Goal: Task Accomplishment & Management: Complete application form

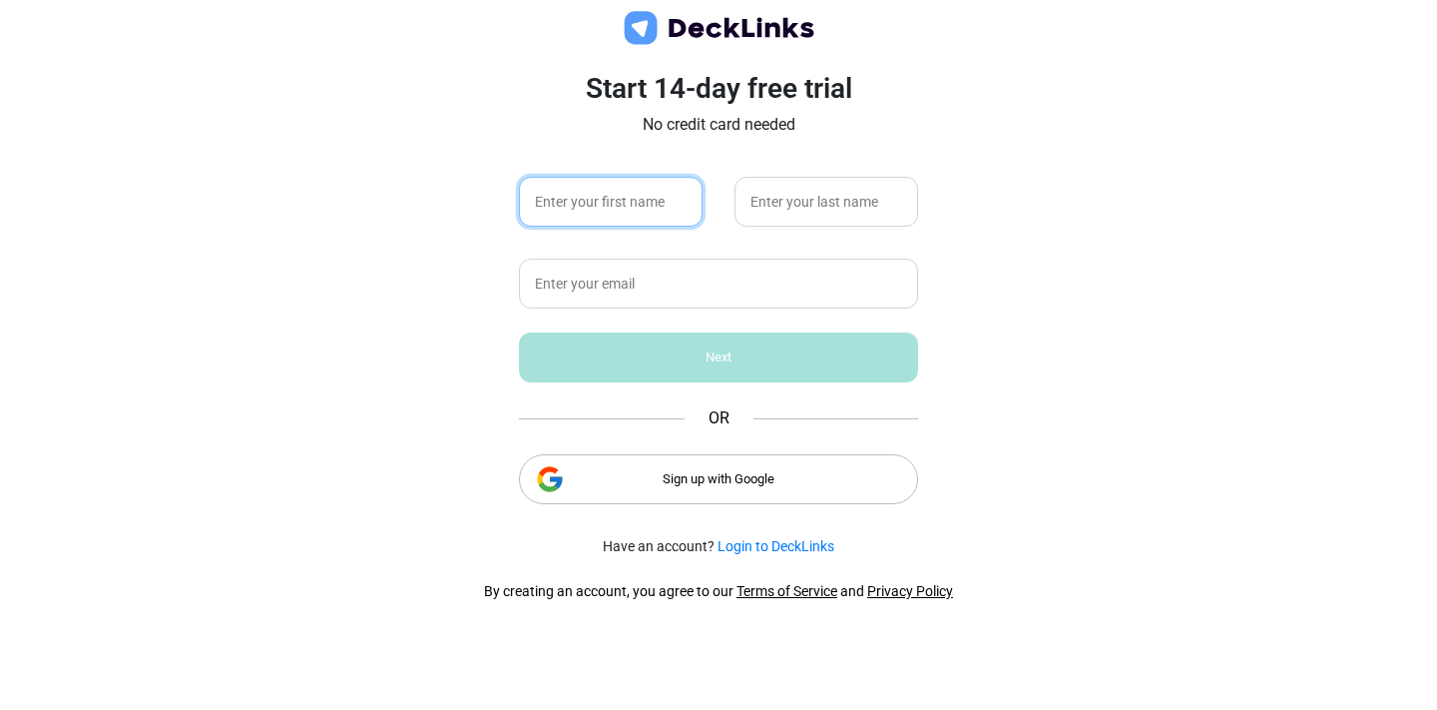
click at [659, 197] on input "text" at bounding box center [611, 202] width 184 height 50
type input "Raven"
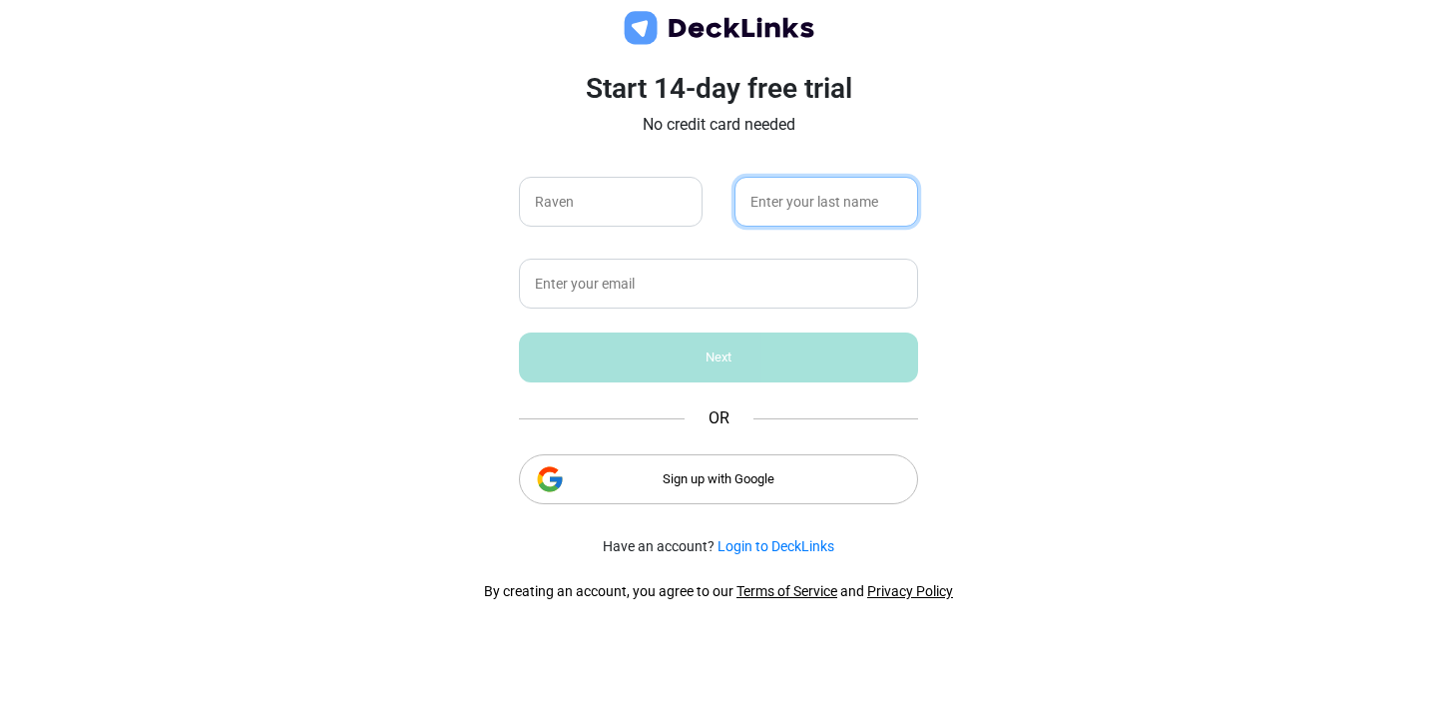
click at [796, 202] on input "text" at bounding box center [827, 202] width 184 height 50
type input "St. [PERSON_NAME]"
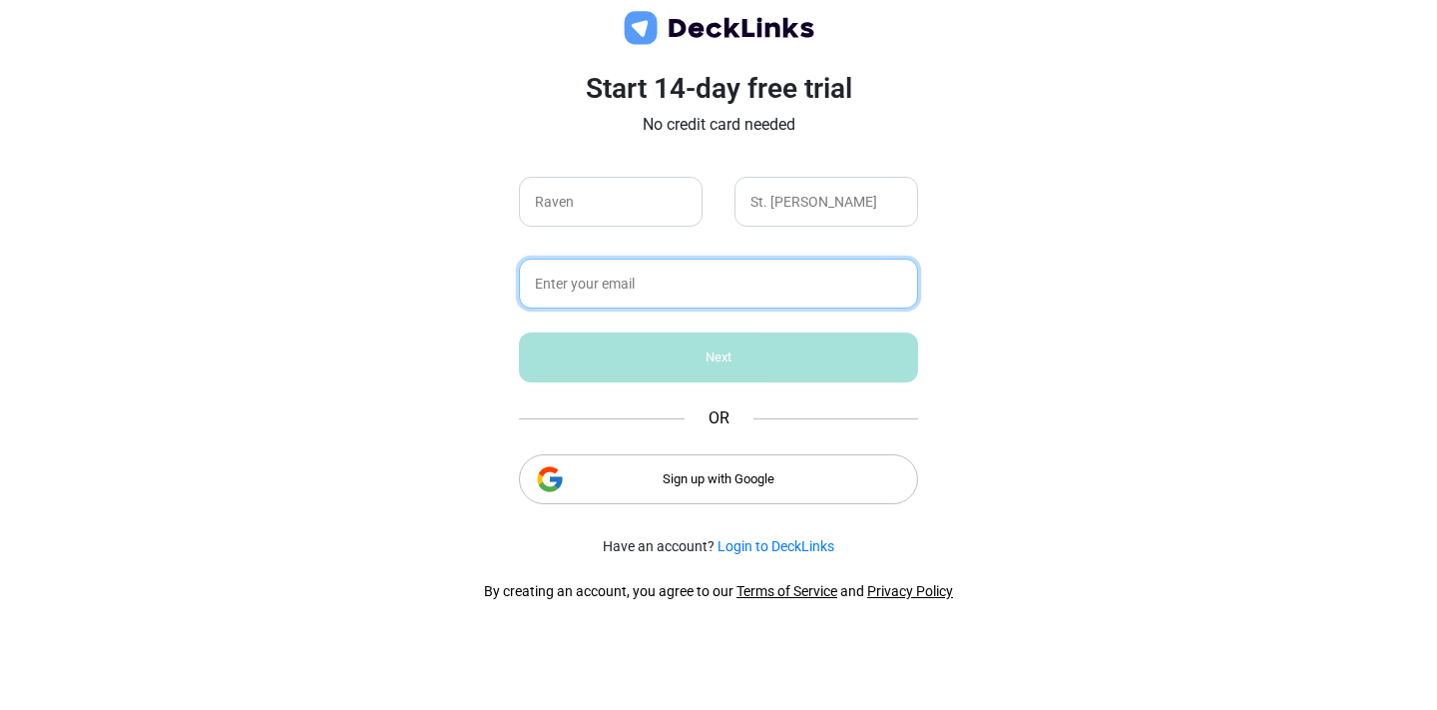
click at [753, 267] on input "text" at bounding box center [718, 284] width 399 height 50
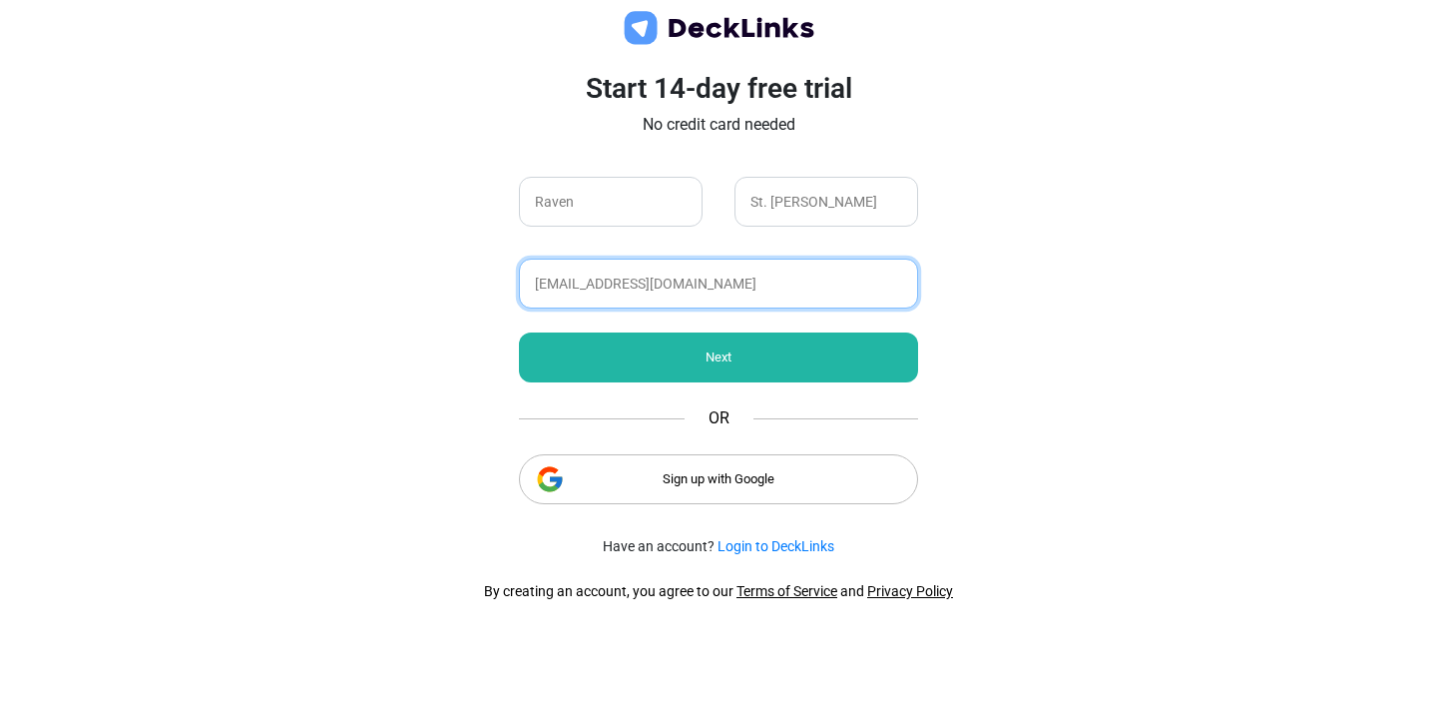
type input "[EMAIL_ADDRESS][DOMAIN_NAME]"
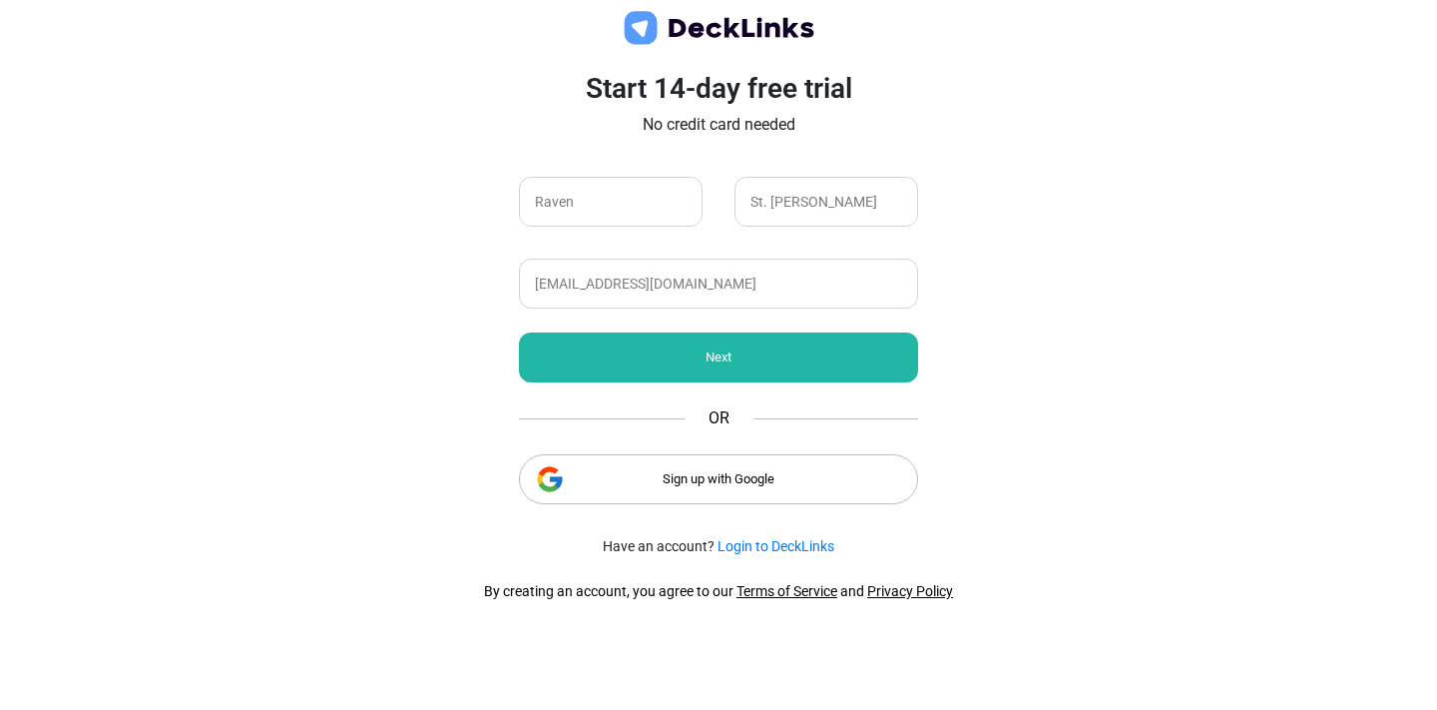
click at [758, 363] on div "Next" at bounding box center [718, 357] width 399 height 50
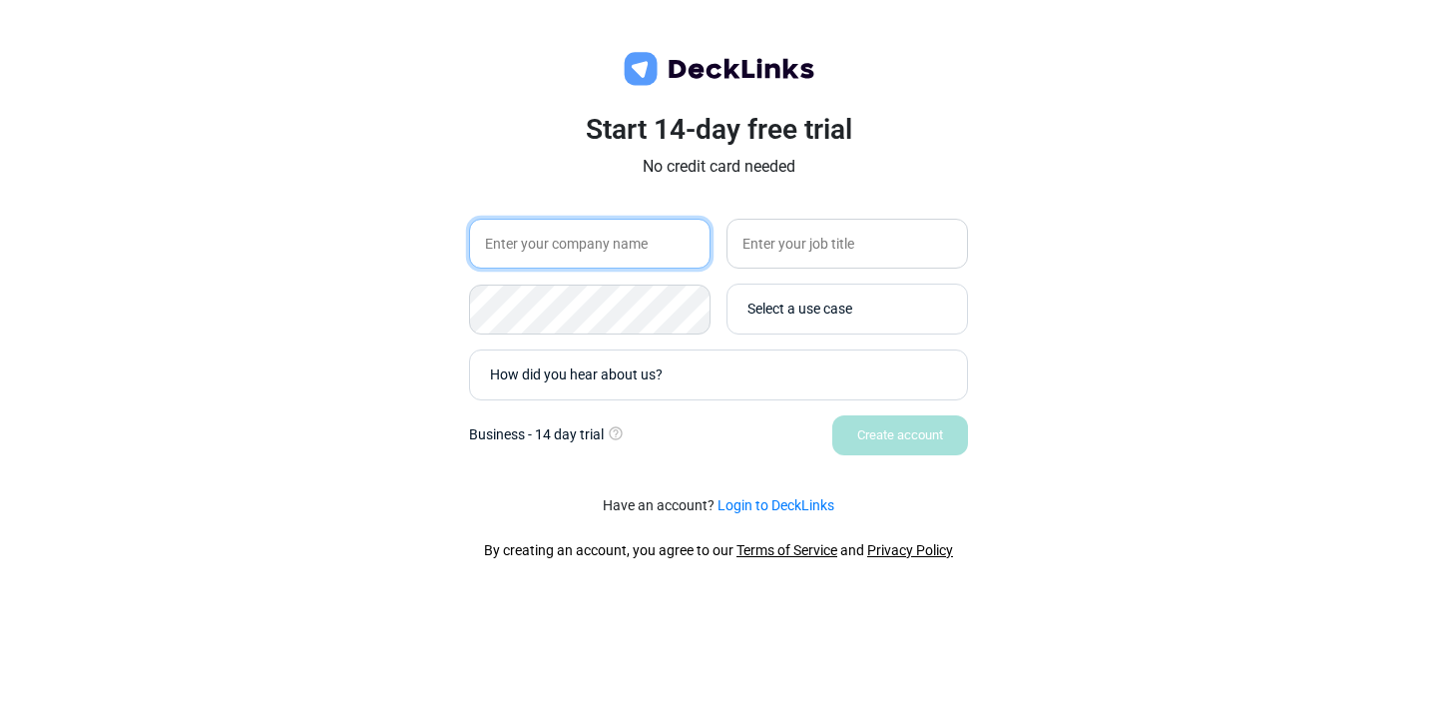
click at [618, 252] on input "text" at bounding box center [590, 244] width 242 height 50
type input "Sa"
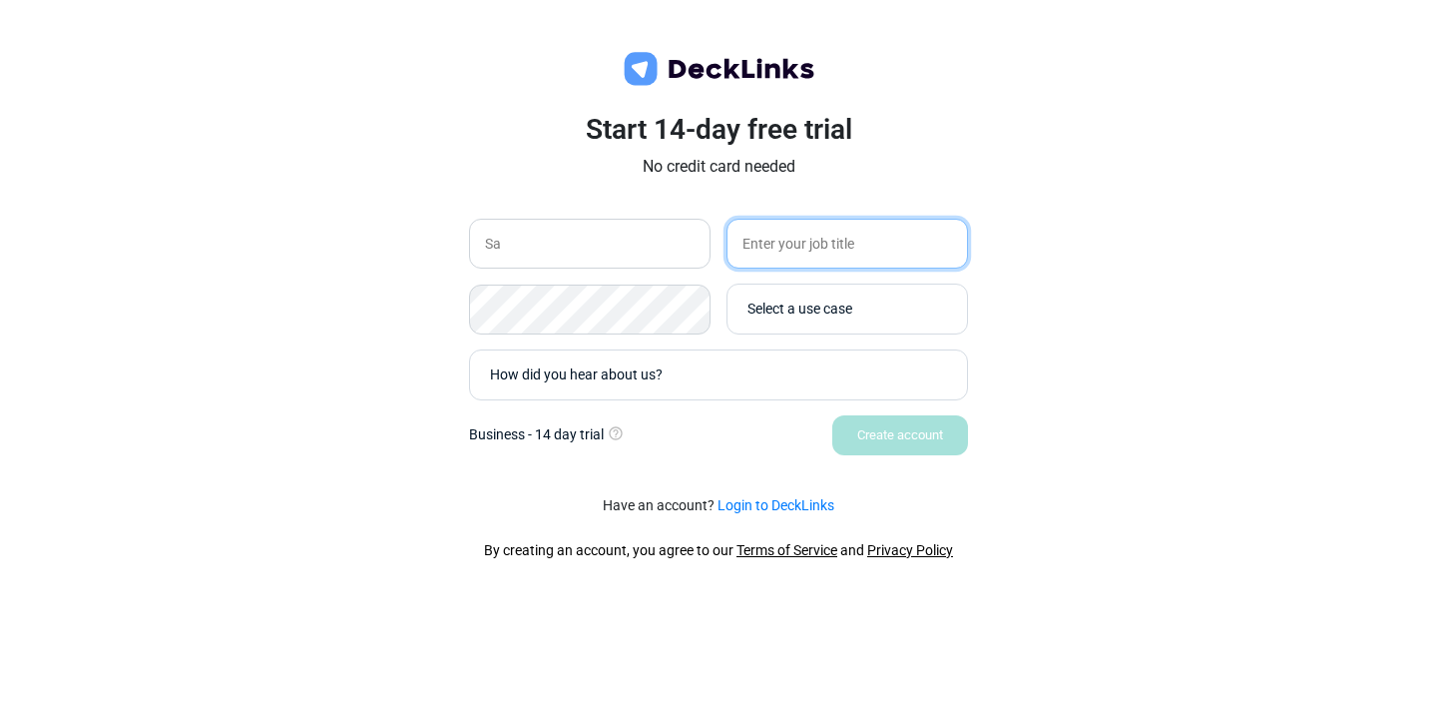
click at [856, 245] on input "text" at bounding box center [848, 244] width 242 height 50
type input "Student"
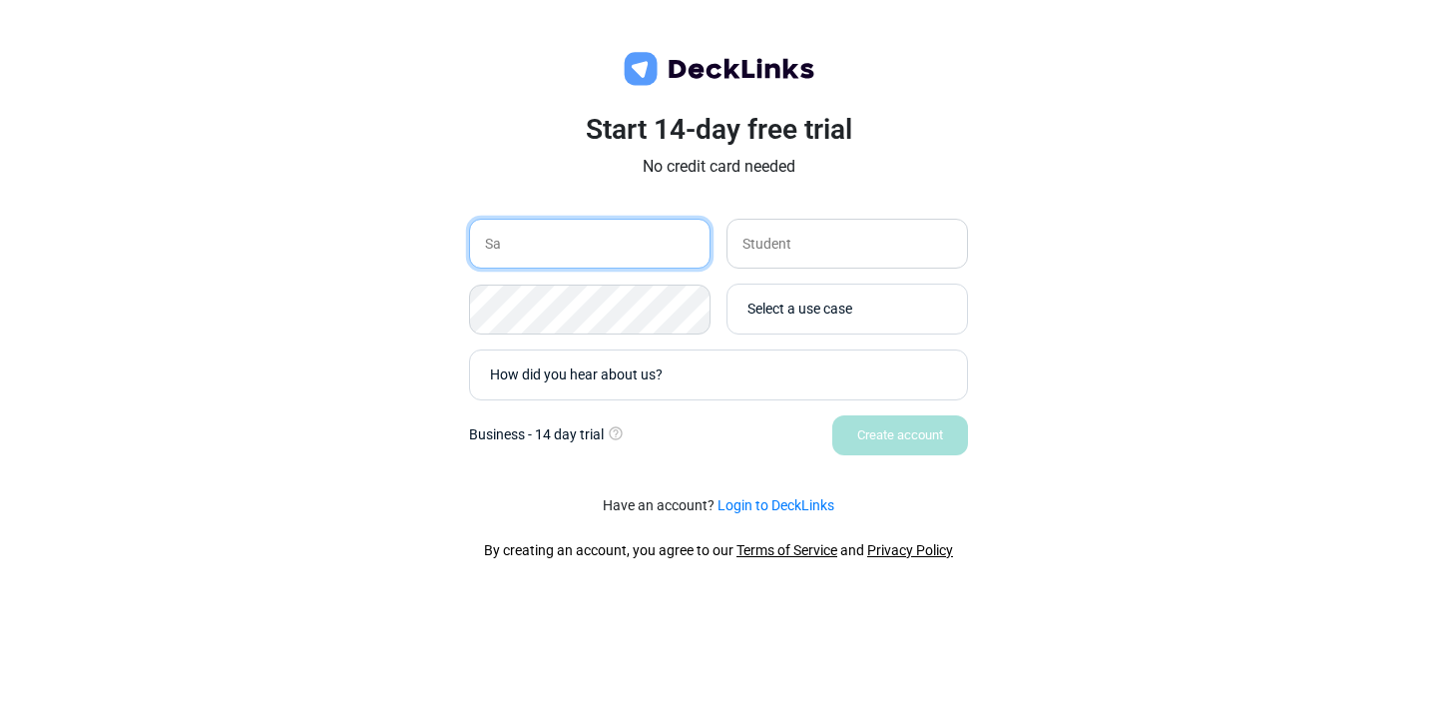
click at [645, 242] on input "Sa" at bounding box center [590, 244] width 242 height 50
type input "Savannah College of Art and Design"
click at [831, 298] on div "Select a use case" at bounding box center [853, 308] width 210 height 21
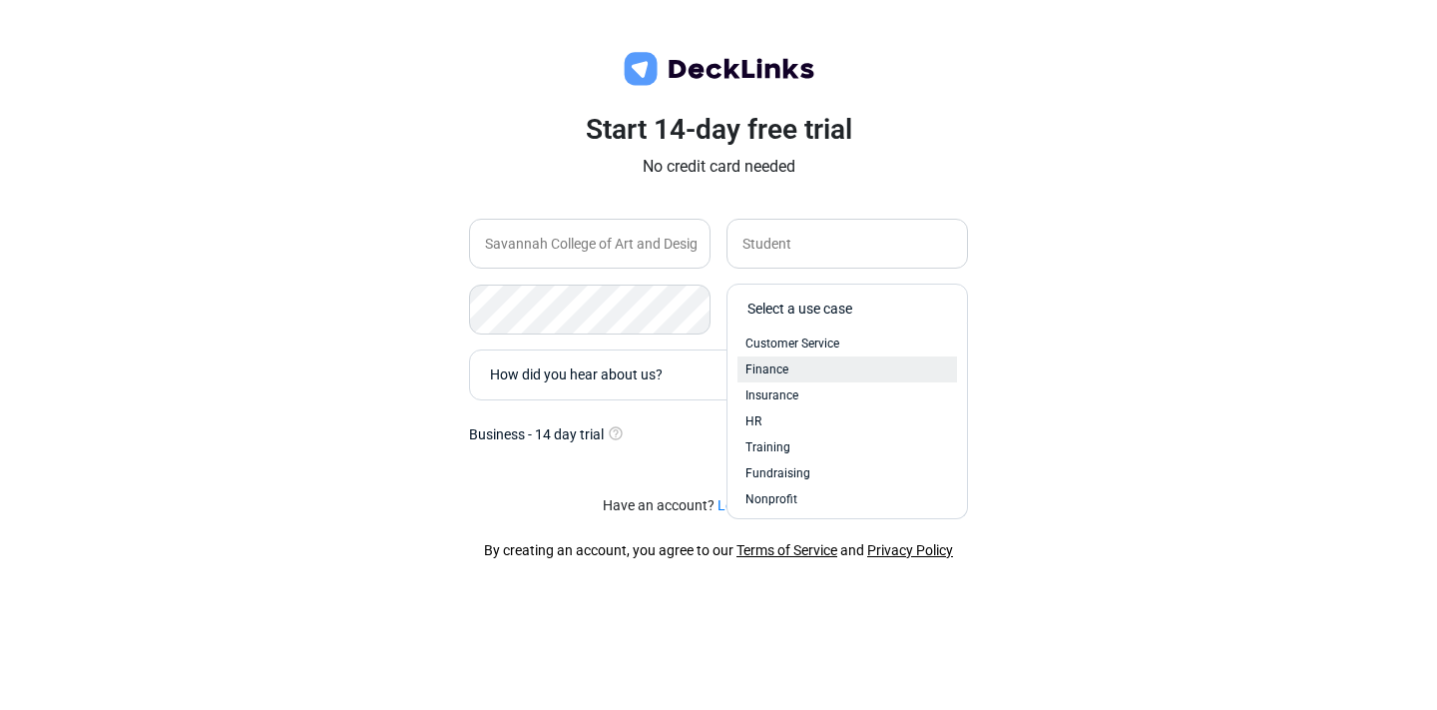
scroll to position [85, 0]
click at [793, 480] on div "Nonprofit" at bounding box center [848, 469] width 220 height 26
click at [808, 310] on span "Nonprofit" at bounding box center [786, 303] width 60 height 21
click at [790, 508] on div "Sales Marketing Customer Service Finance Insurance HR Training Fundraising Other" at bounding box center [848, 421] width 242 height 196
click at [792, 505] on div "Training" at bounding box center [848, 502] width 204 height 18
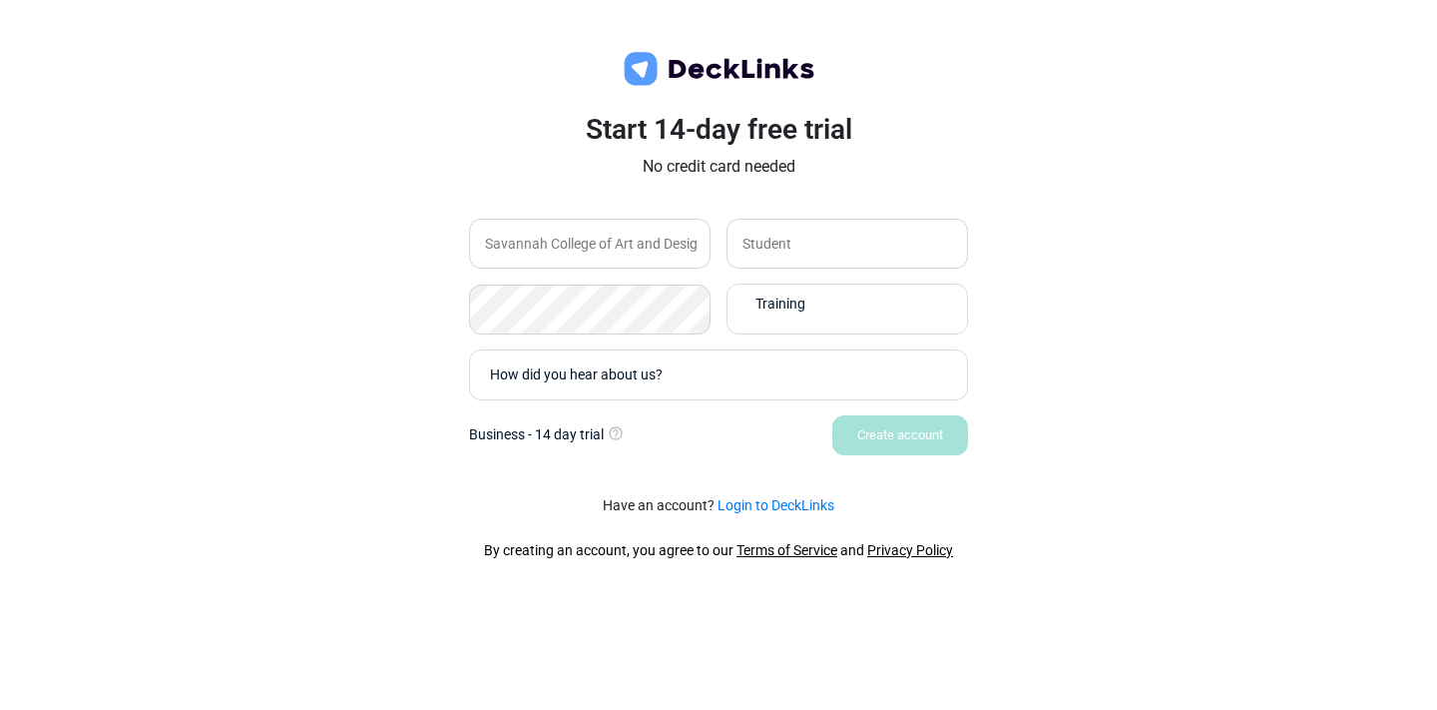
click at [764, 316] on div "Training" at bounding box center [849, 308] width 202 height 39
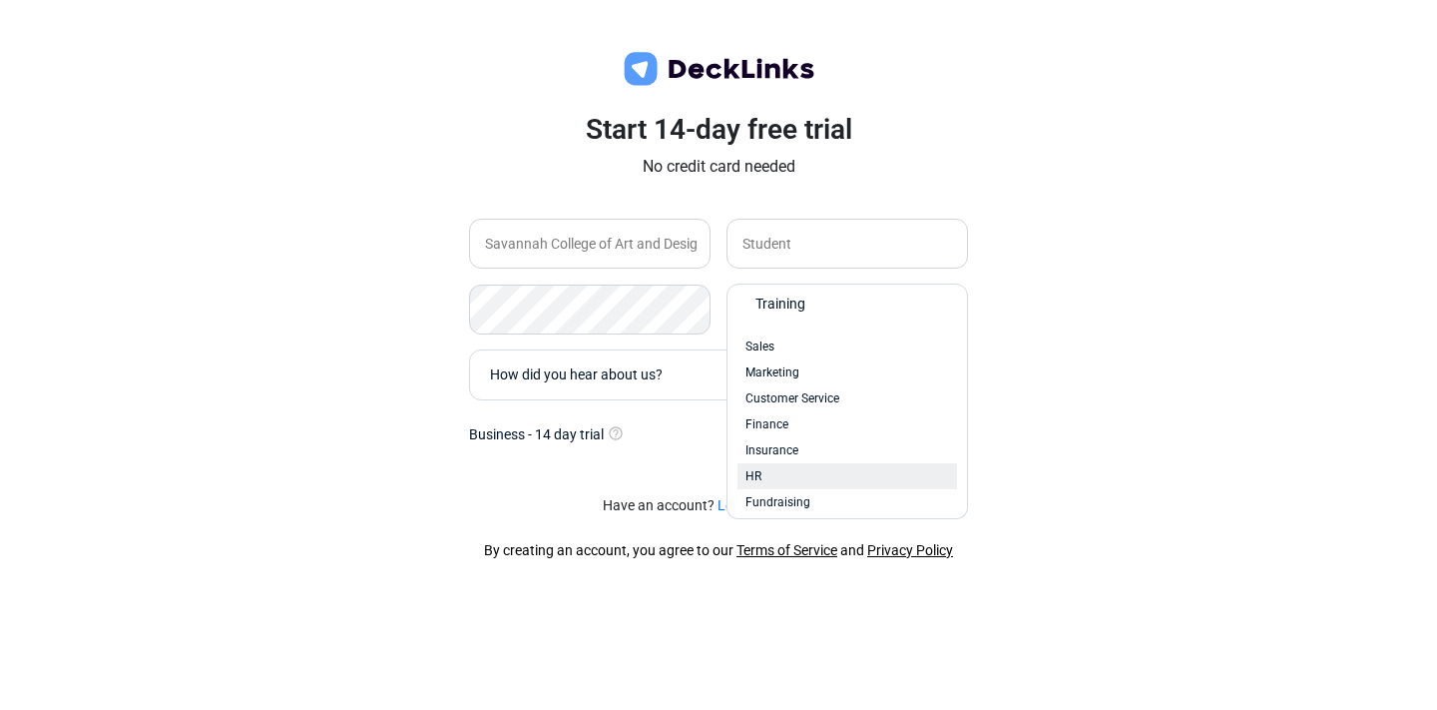
scroll to position [59, 0]
click at [776, 494] on div "Other" at bounding box center [848, 495] width 204 height 18
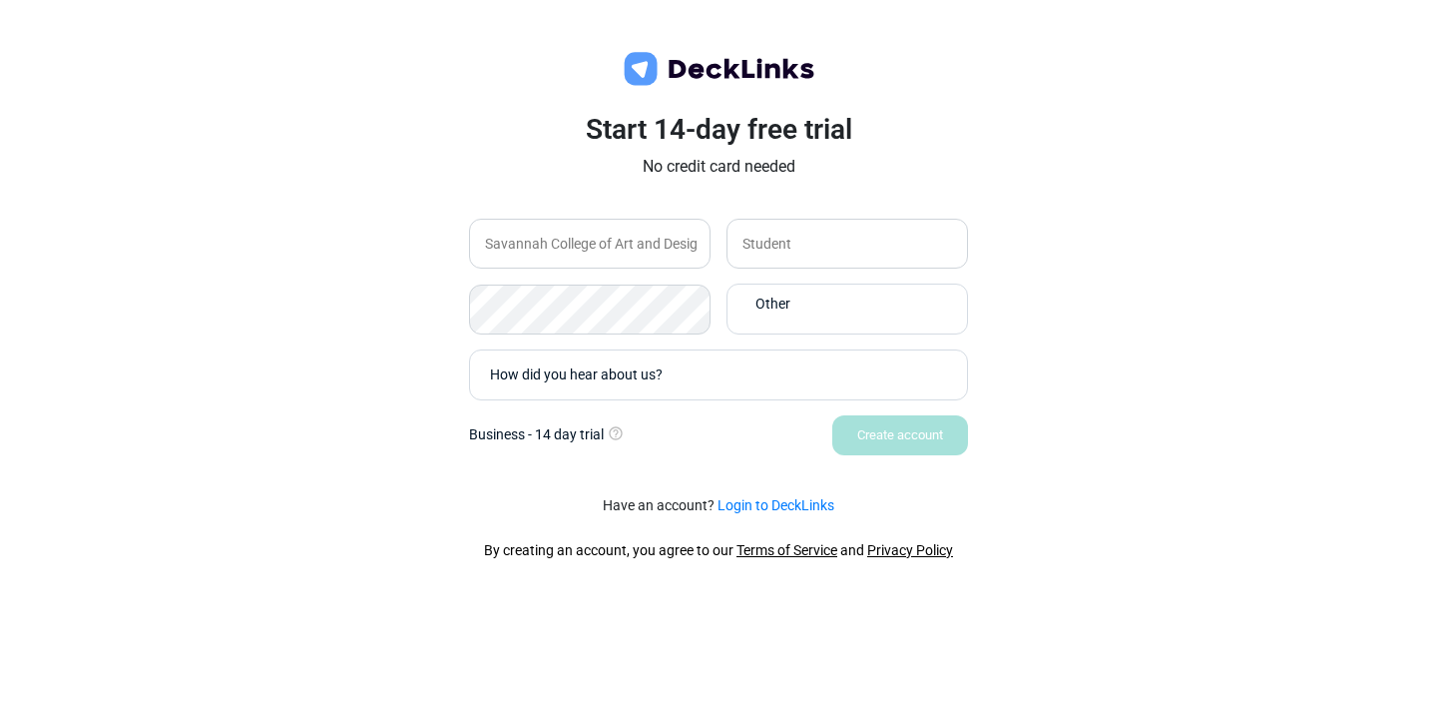
click at [697, 438] on div "Create account" at bounding box center [718, 435] width 499 height 40
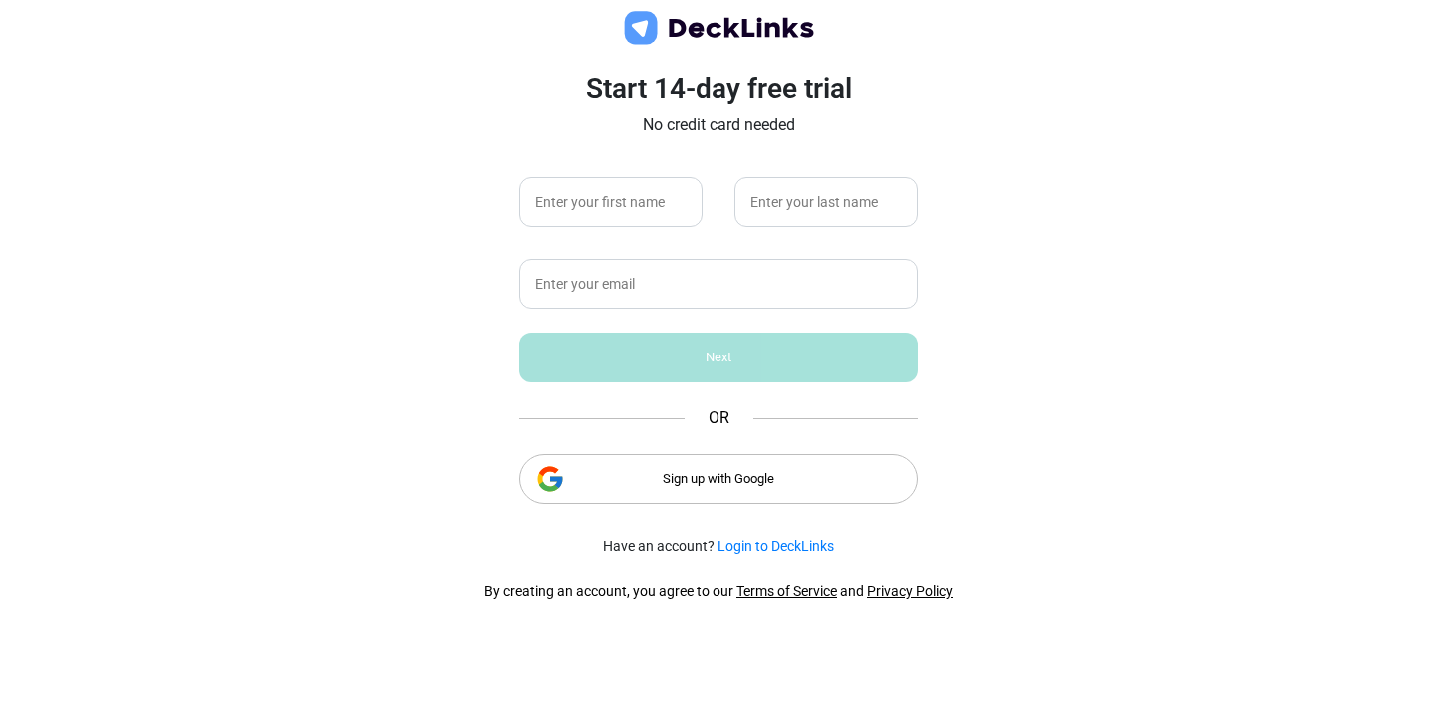
click at [709, 492] on div "Sign up with Google" at bounding box center [718, 479] width 399 height 50
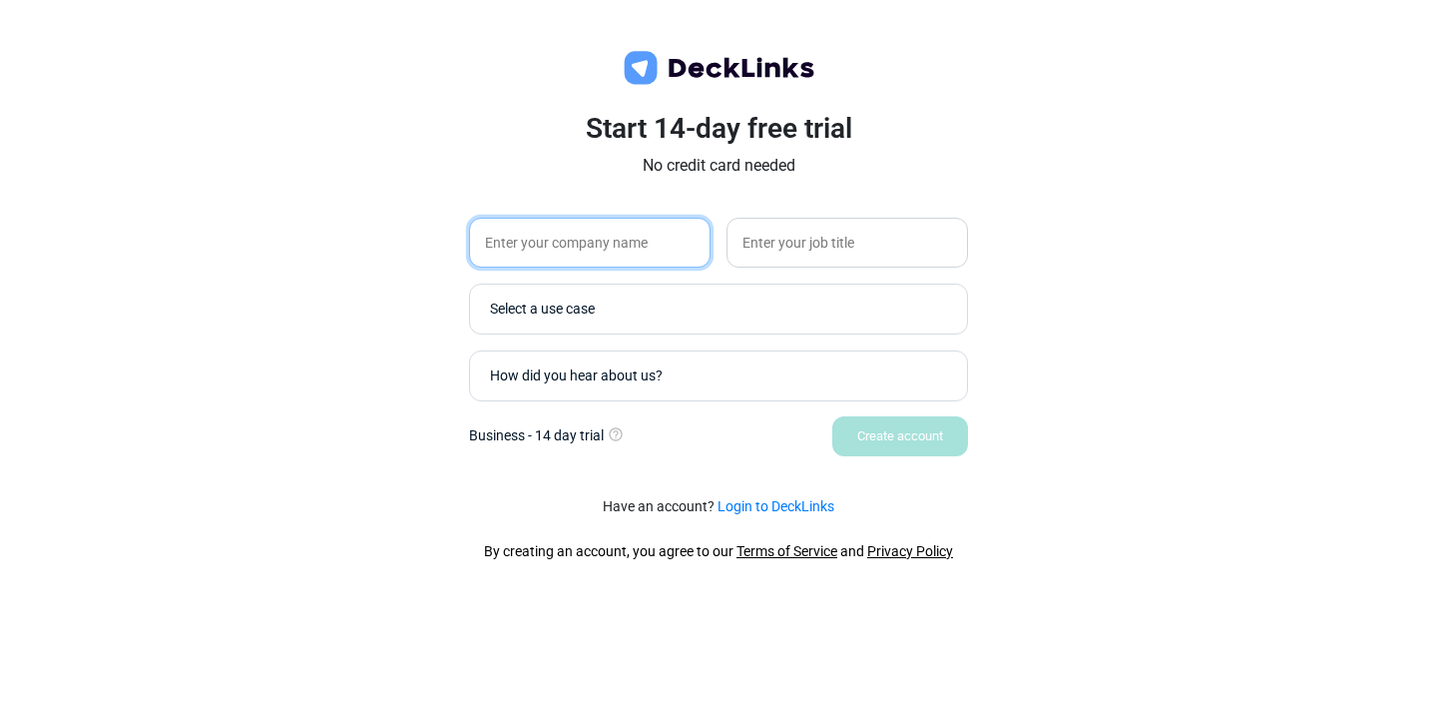
click at [646, 241] on input "text" at bounding box center [590, 243] width 242 height 50
type input "Savannah College of Art and Design"
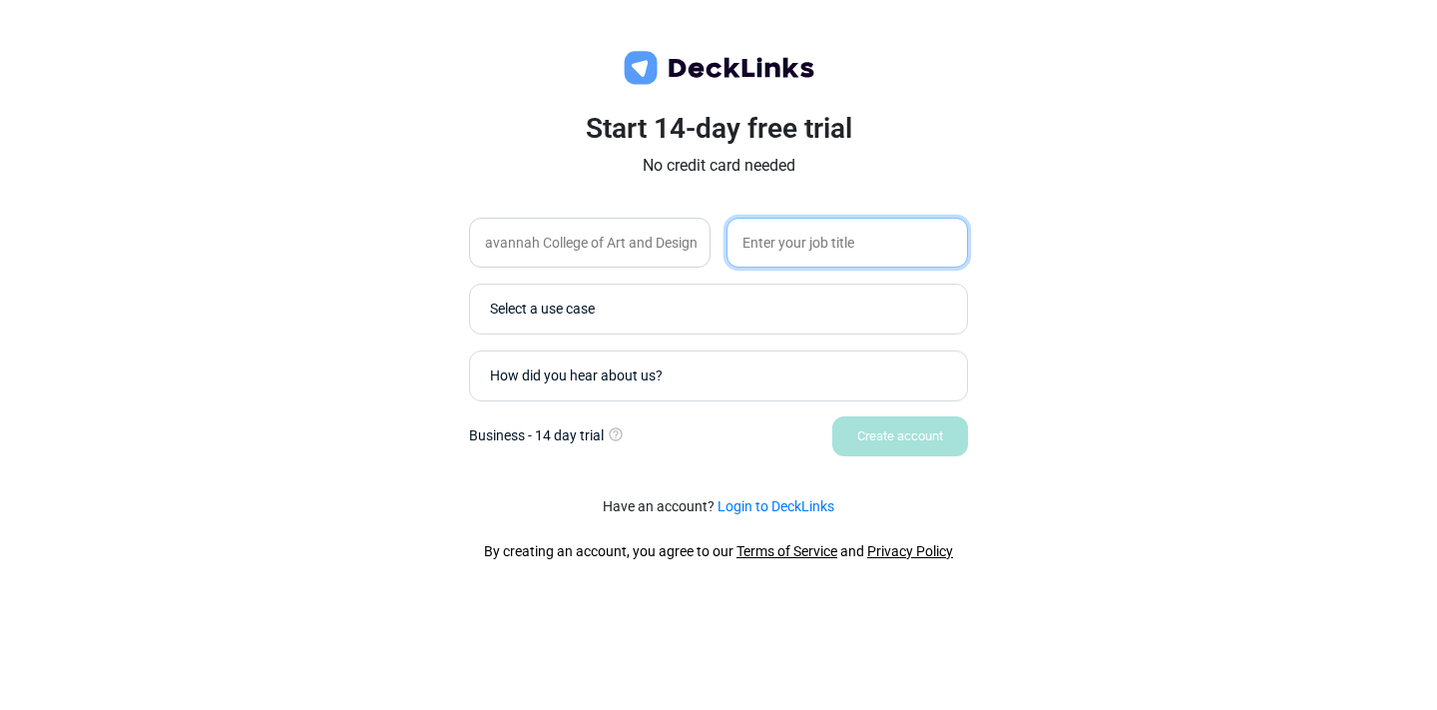
click at [840, 248] on input "text" at bounding box center [848, 243] width 242 height 50
type input "Student"
click at [797, 312] on div "Select a use case" at bounding box center [723, 308] width 467 height 21
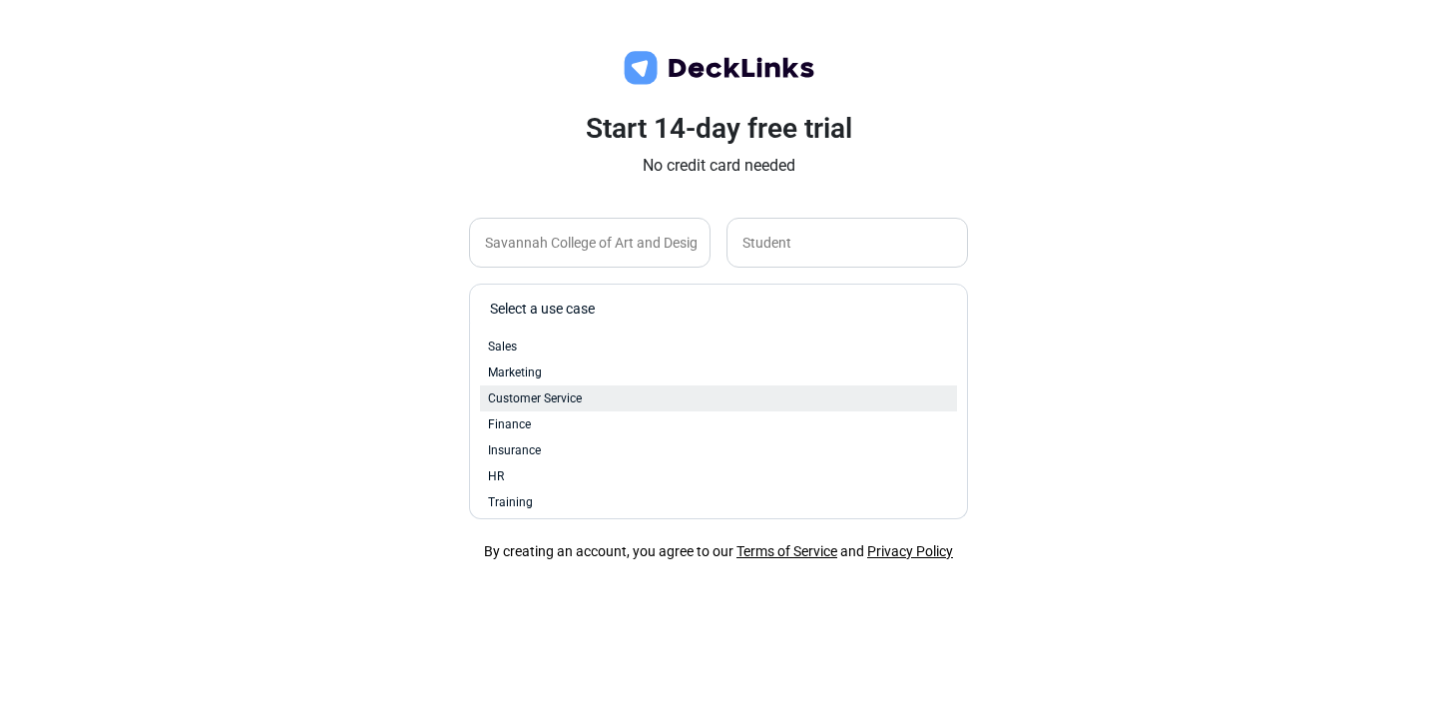
scroll to position [85, 0]
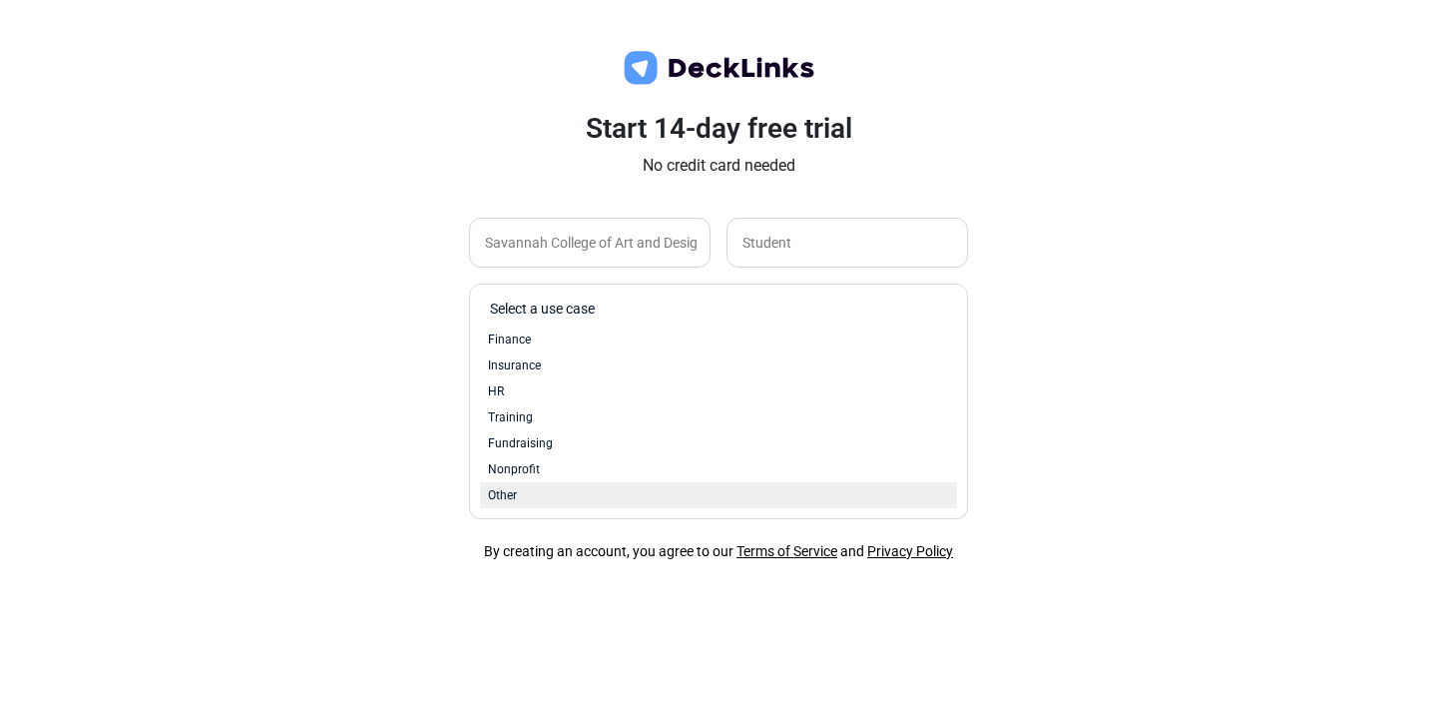
click at [619, 491] on div "Other" at bounding box center [718, 495] width 461 height 18
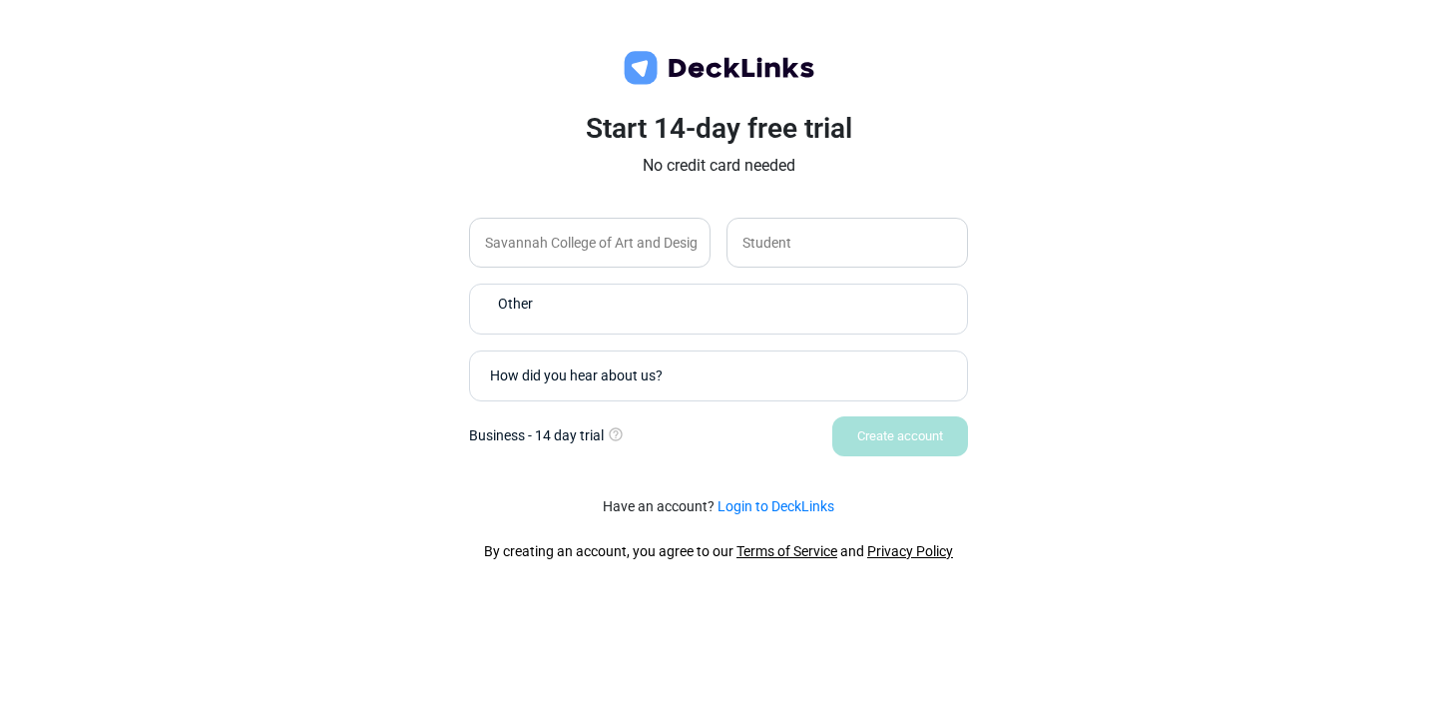
click at [597, 377] on div "How did you hear about us?" at bounding box center [723, 375] width 467 height 21
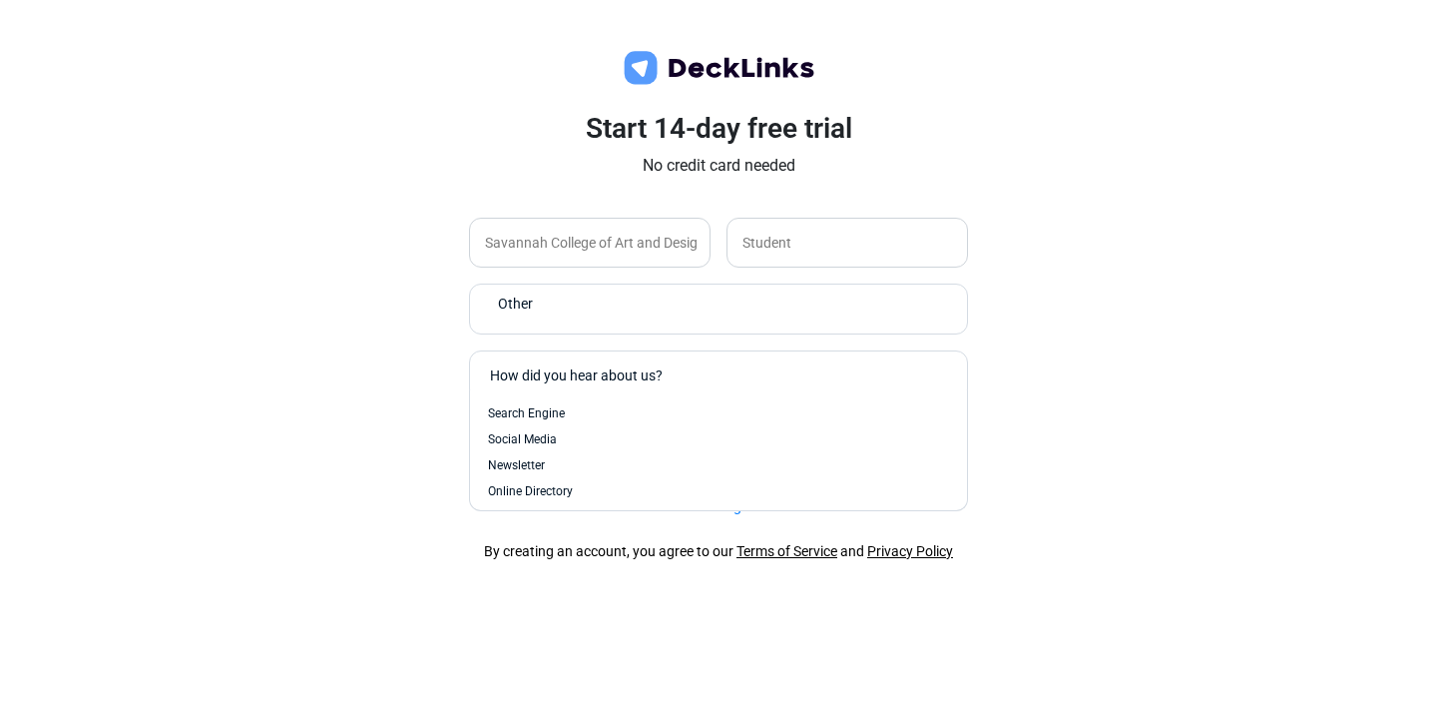
click at [573, 408] on div "Search Engine" at bounding box center [718, 413] width 461 height 18
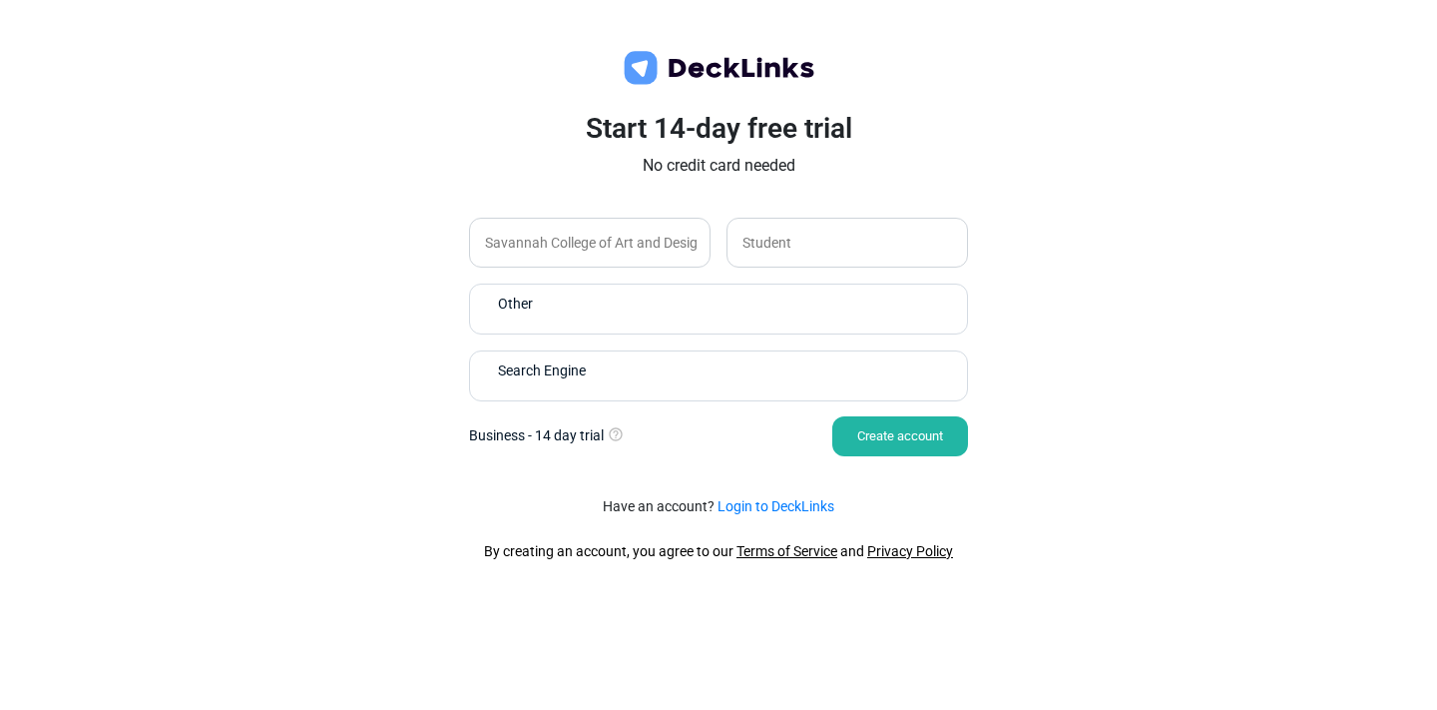
click at [892, 435] on div "Create account" at bounding box center [900, 436] width 136 height 40
